Goal: Task Accomplishment & Management: Use online tool/utility

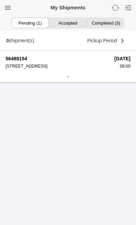
click at [72, 80] on div at bounding box center [68, 77] width 125 height 5
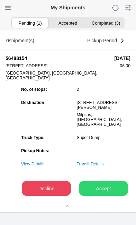
scroll to position [77, 0]
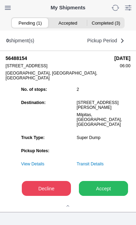
click at [110, 194] on button "Accept" at bounding box center [103, 188] width 49 height 15
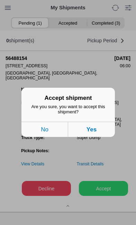
click at [99, 135] on button "Yes" at bounding box center [91, 129] width 47 height 15
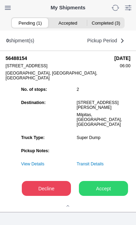
scroll to position [0, 0]
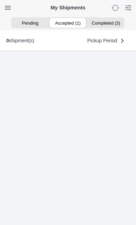
click at [67, 23] on ion-segment-button "Accepted (1)" at bounding box center [68, 23] width 38 height 10
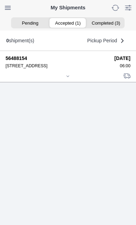
click at [70, 78] on icon at bounding box center [68, 76] width 4 height 4
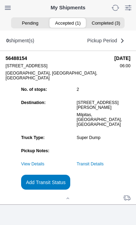
scroll to position [65, 0]
click at [0, 0] on slot "Add Transit Status" at bounding box center [0, 0] width 0 height 0
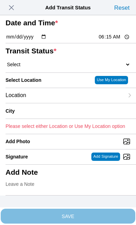
click at [114, 41] on input "06:15" at bounding box center [114, 36] width 33 height 7
type input "06:00"
click at [47, 68] on select "Select Arrive at Drop Off Arrive at Pickup Break Start Break Stop Depart Drop O…" at bounding box center [68, 64] width 125 height 6
select select "ARVPULOC"
click at [55, 103] on div "Location" at bounding box center [65, 95] width 119 height 15
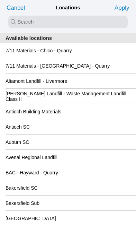
click at [25, 21] on input "search text" at bounding box center [68, 22] width 120 height 12
type input "san"
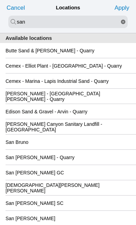
click at [86, 180] on div "San [PERSON_NAME] GC" at bounding box center [68, 172] width 125 height 15
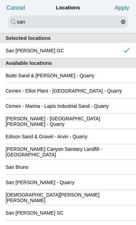
click at [0, 0] on slot "Apply" at bounding box center [0, 0] width 0 height 0
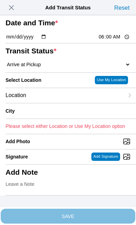
type input "[GEOGRAPHIC_DATA][PERSON_NAME]"
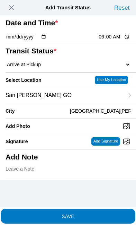
click at [97, 214] on span "SAVE" at bounding box center [68, 216] width 125 height 5
